Goal: Information Seeking & Learning: Learn about a topic

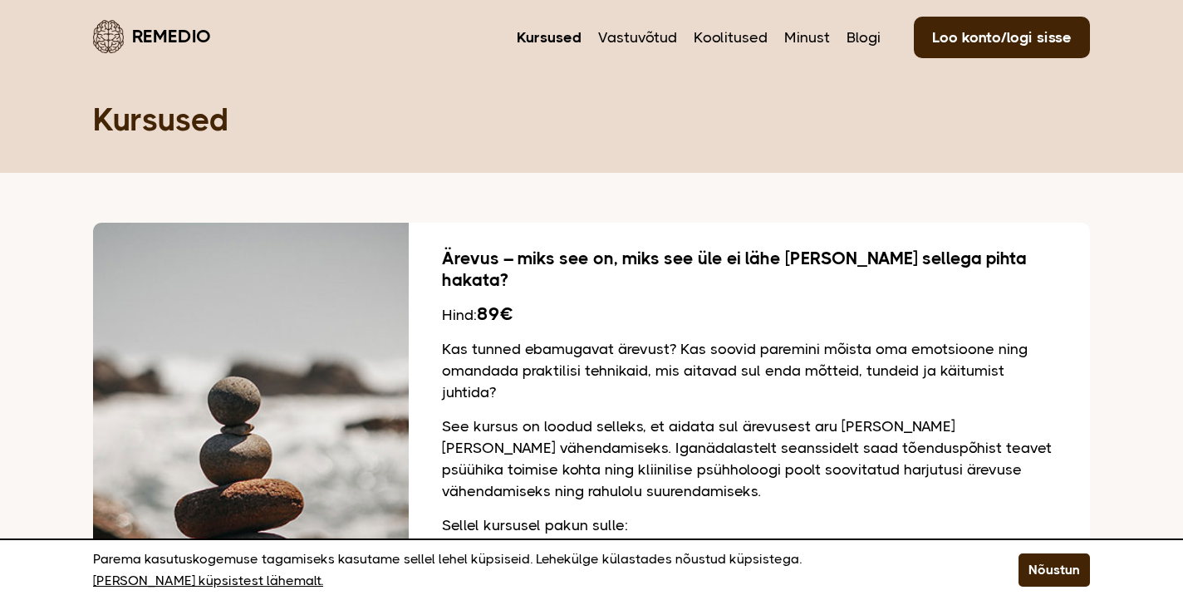
scroll to position [573, 0]
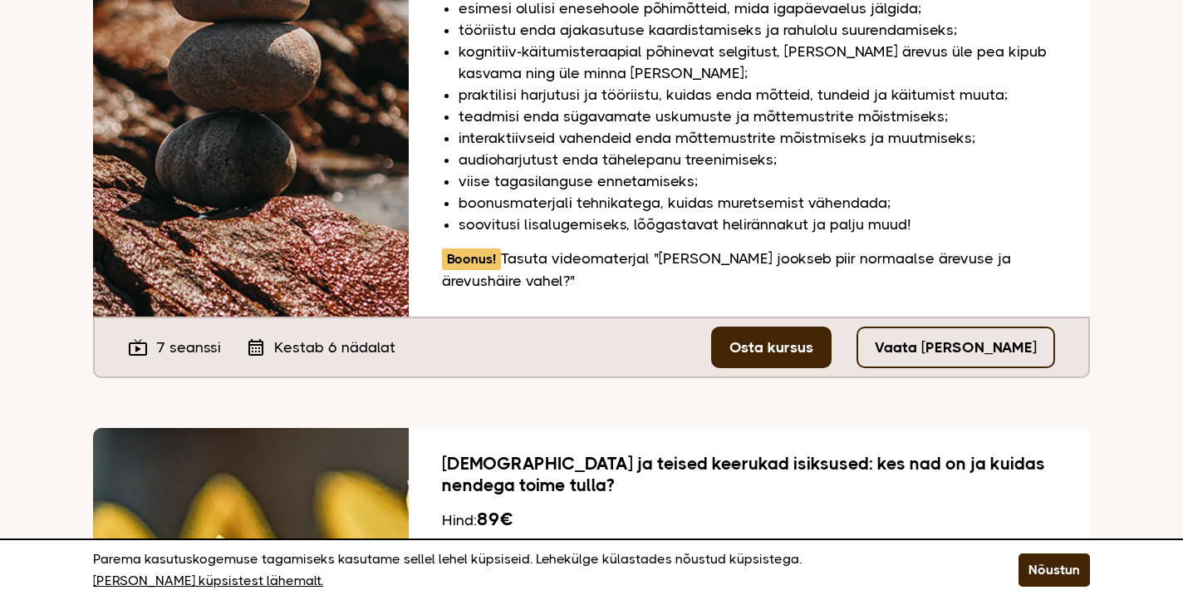
click at [977, 327] on link "Vaata [PERSON_NAME]" at bounding box center [956, 348] width 199 height 42
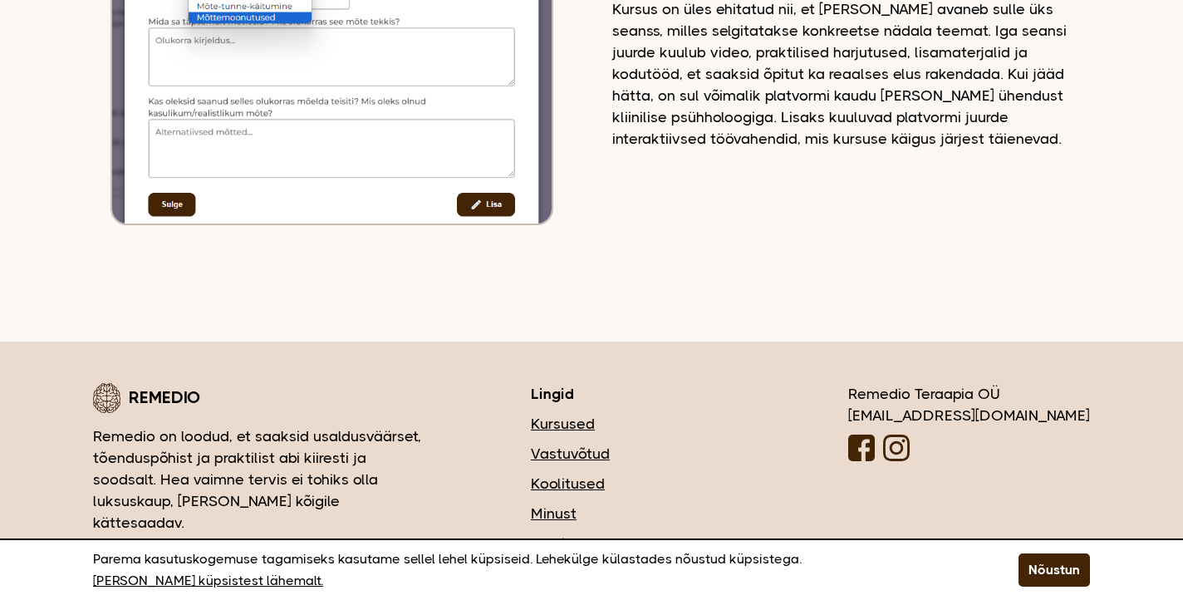
scroll to position [4651, 0]
click at [647, 504] on link "Minust" at bounding box center [640, 515] width 218 height 22
click at [716, 593] on link "Korduma kippuvad küsimused" at bounding box center [640, 604] width 218 height 22
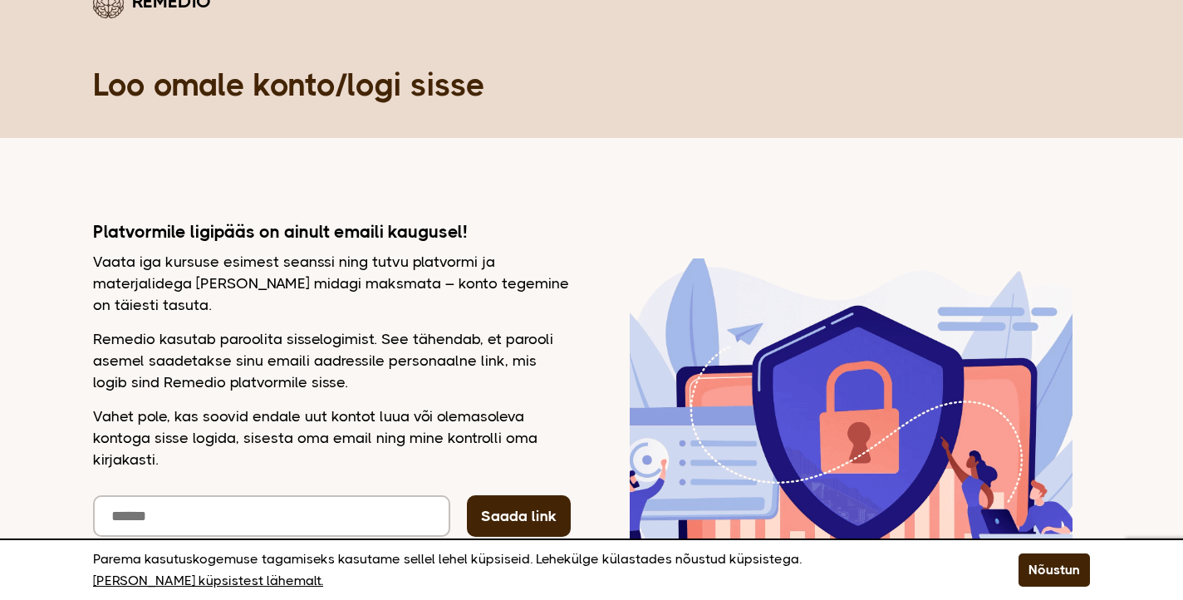
scroll to position [41, 0]
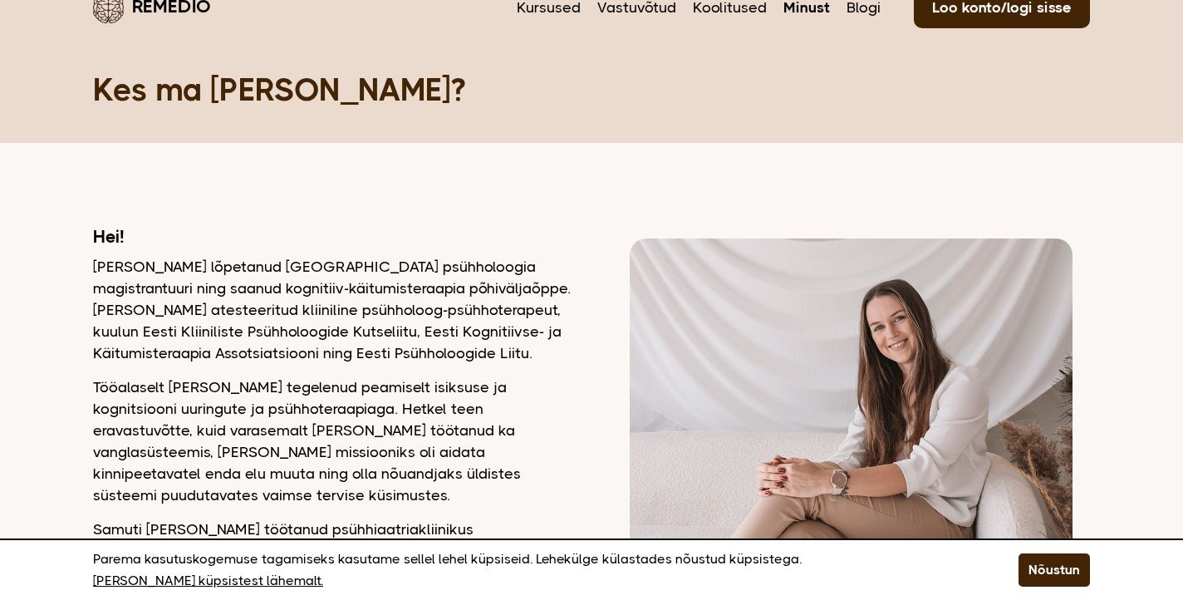
scroll to position [32, 0]
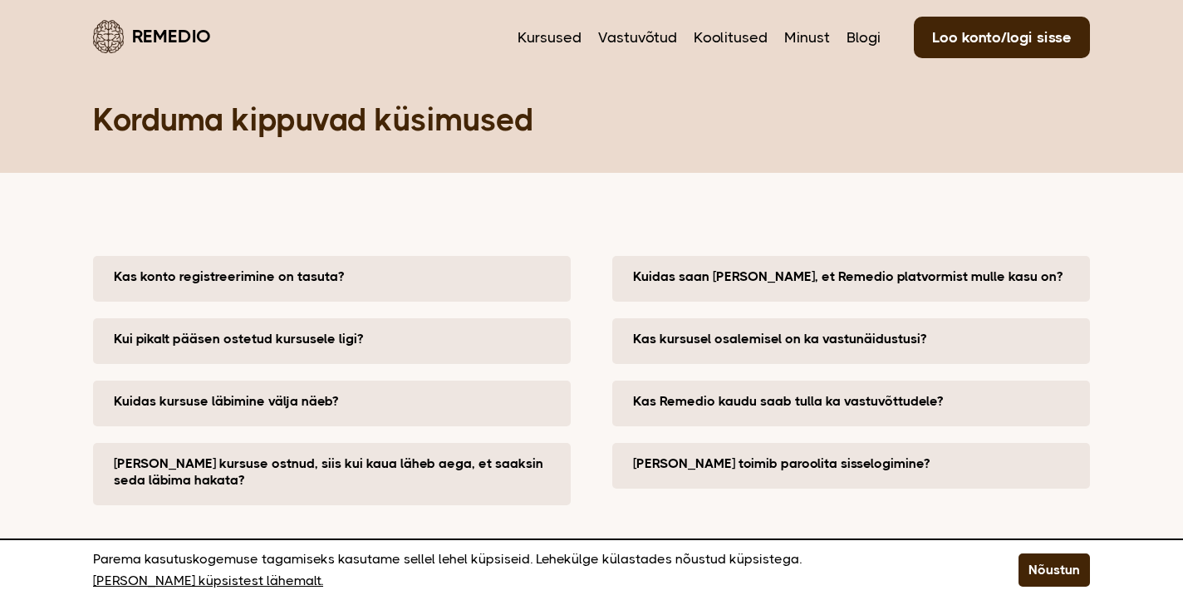
click at [409, 342] on button "Kui pikalt pääsen ostetud kursusele ligi?" at bounding box center [336, 339] width 445 height 17
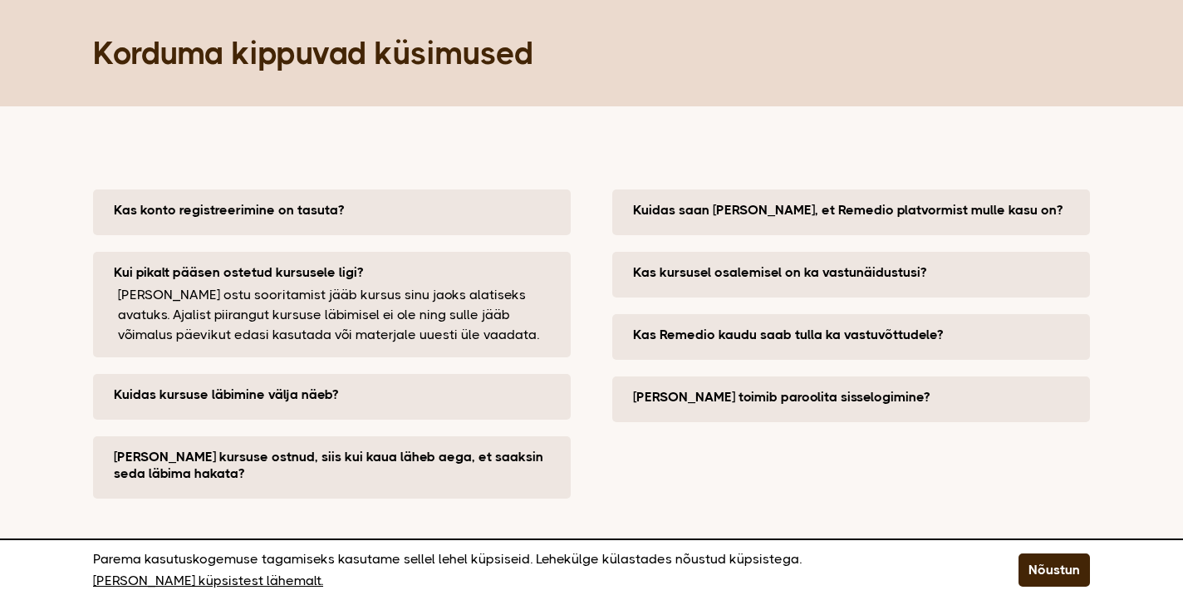
scroll to position [66, 0]
click at [189, 391] on button "Kuidas kursuse läbimine välja näeb?" at bounding box center [336, 394] width 445 height 17
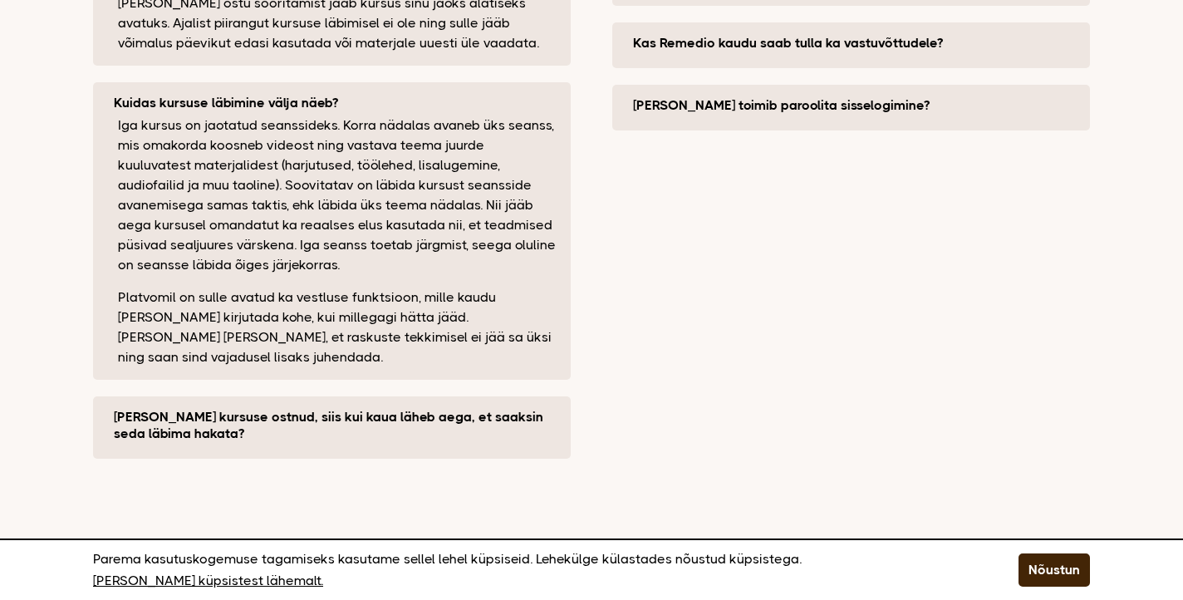
scroll to position [358, 0]
click at [147, 415] on button "Kui olen kursuse ostnud, siis kui kaua läheb aega, et saaksin seda läbima hakat…" at bounding box center [336, 425] width 445 height 33
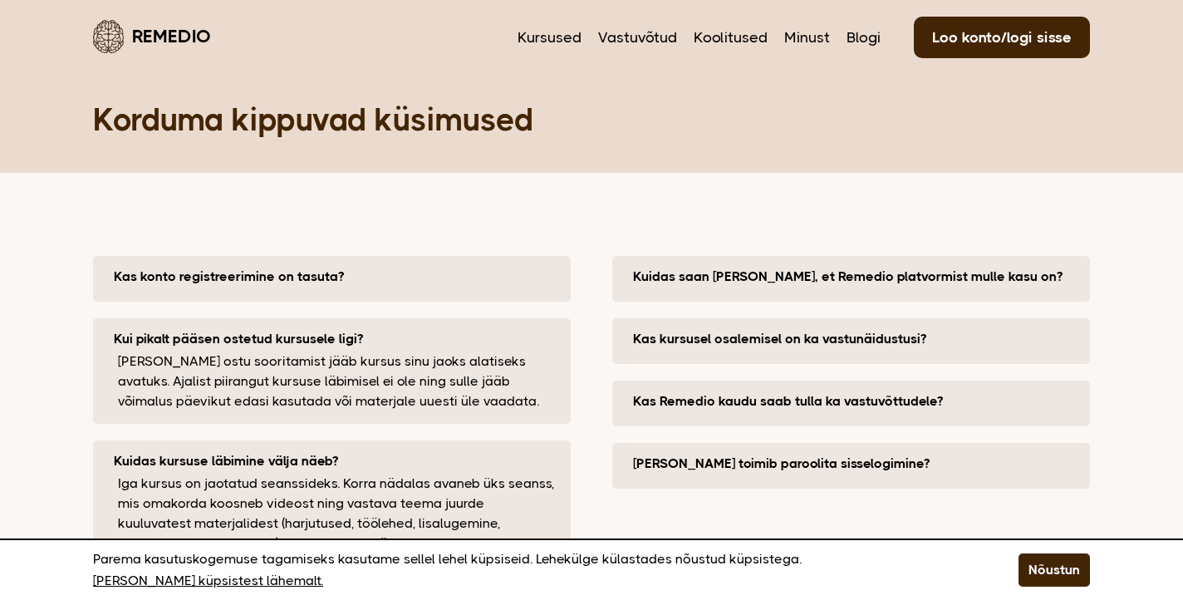
scroll to position [0, 0]
click at [968, 284] on button "Kuidas saan kindel olla, et Remedio platvormist mulle kasu on?" at bounding box center [855, 276] width 445 height 17
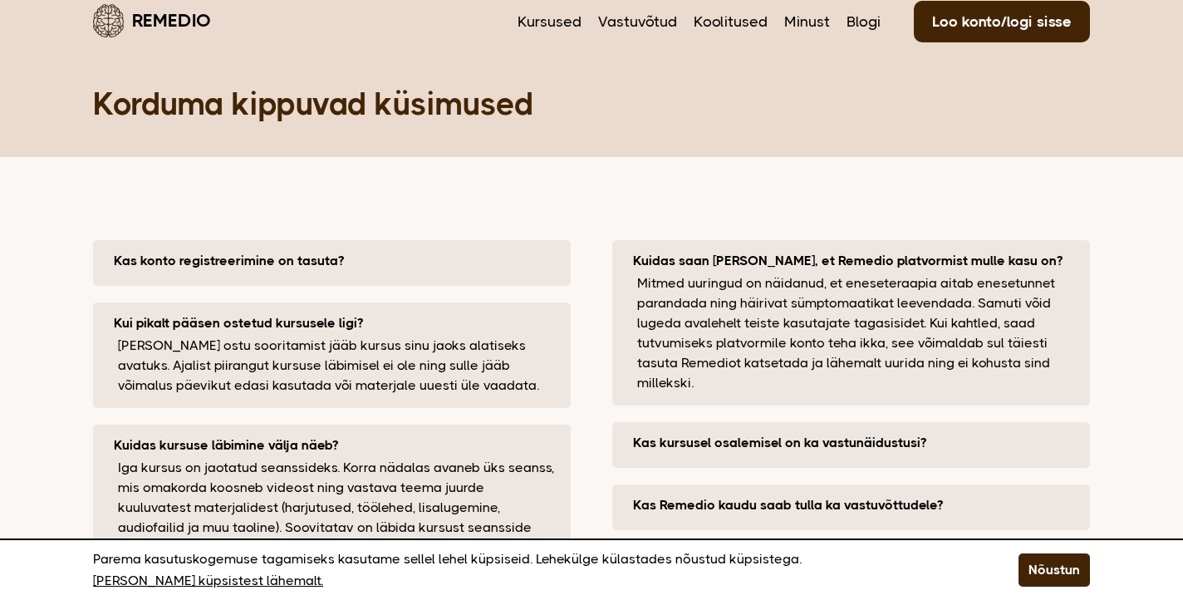
scroll to position [19, 0]
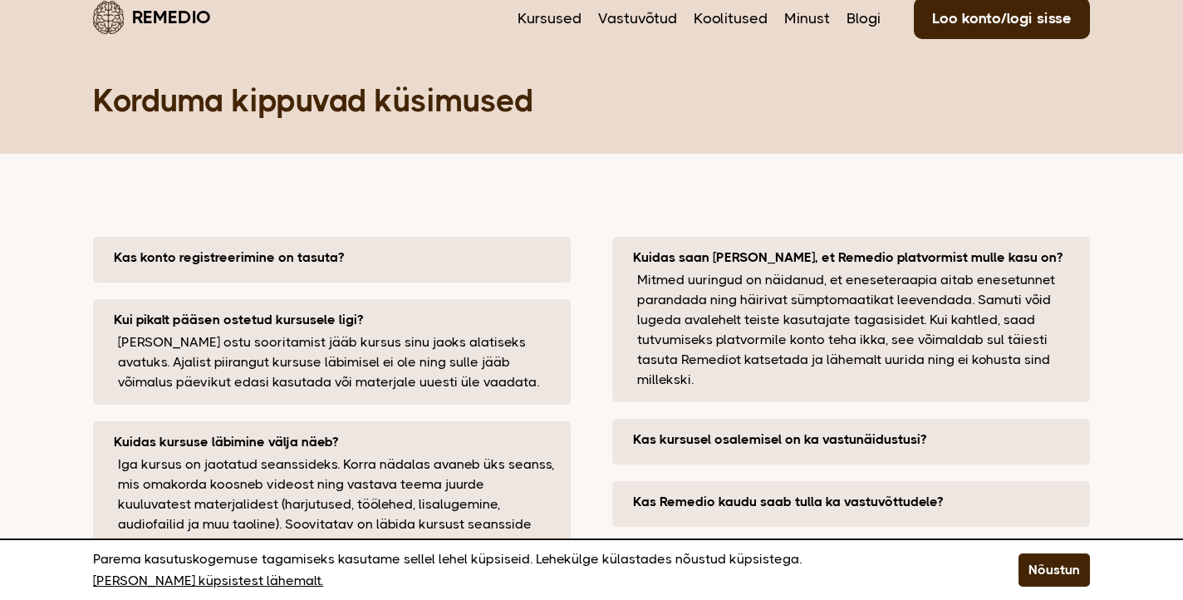
click at [749, 441] on button "Kas kursusel osalemisel on ka vastunäidustusi?" at bounding box center [855, 439] width 445 height 17
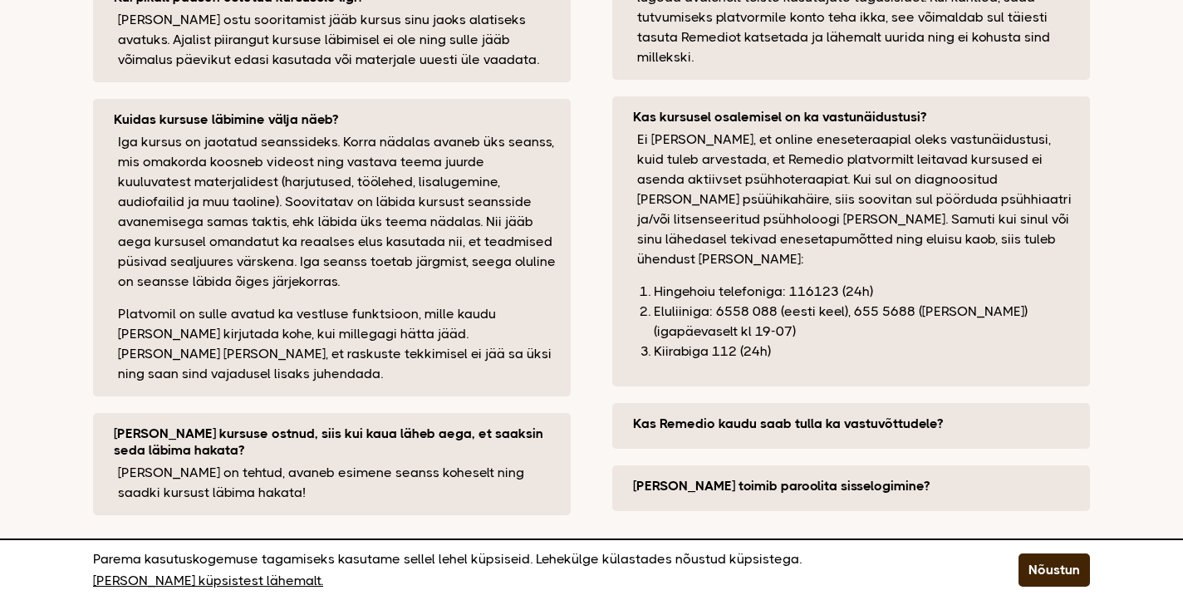
scroll to position [346, 0]
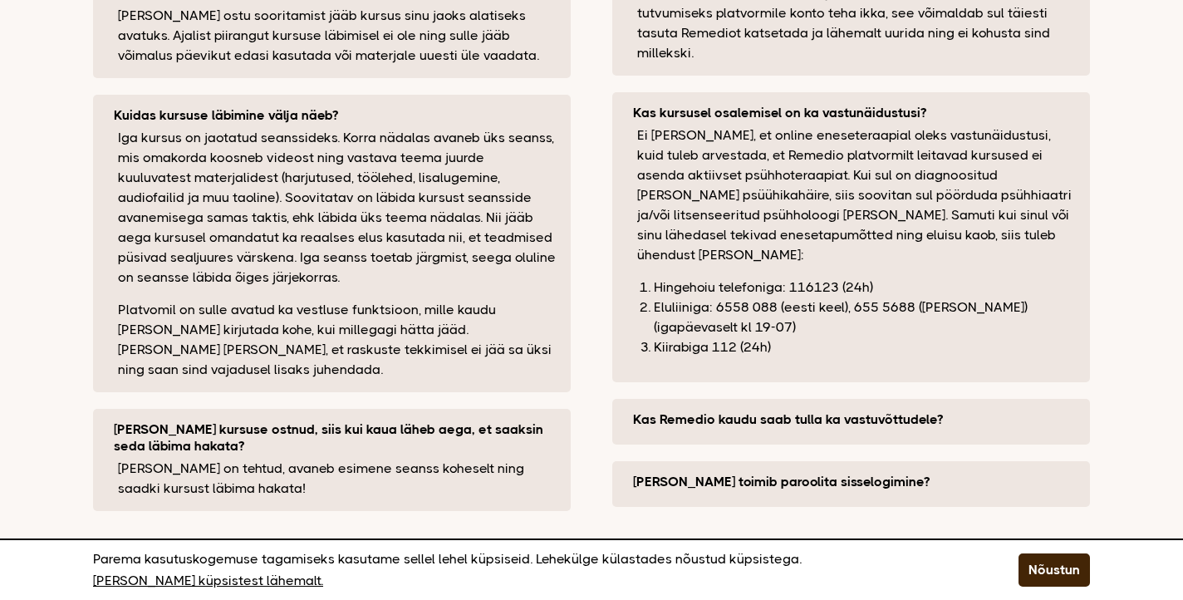
click at [835, 411] on button "Kas Remedio kaudu saab tulla ka vastuvõttudele?" at bounding box center [855, 419] width 445 height 17
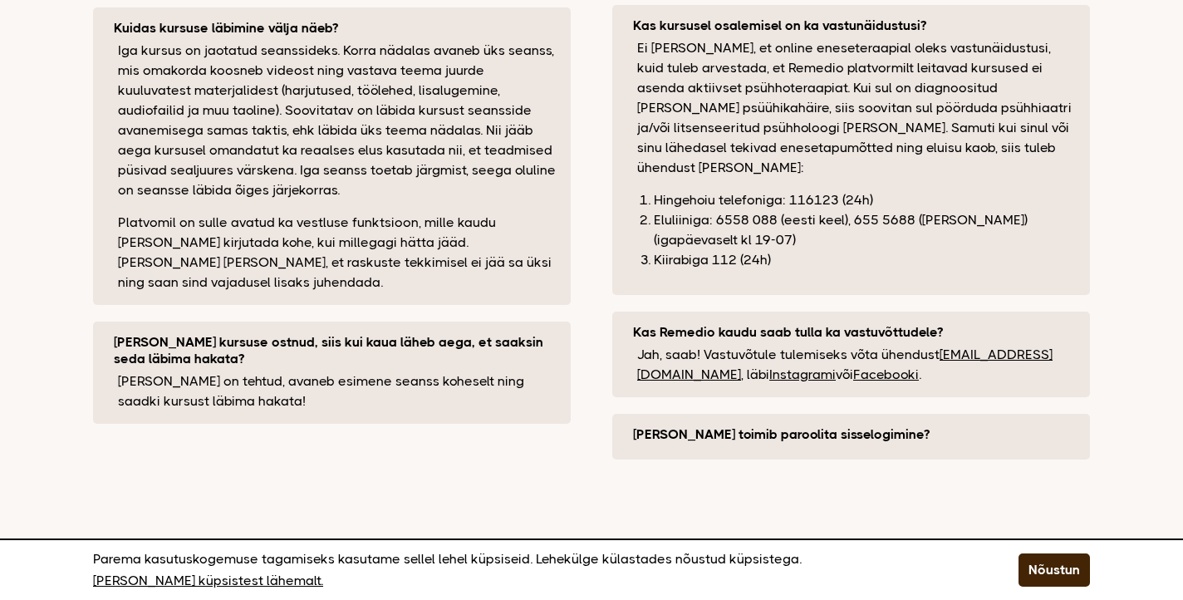
scroll to position [440, 0]
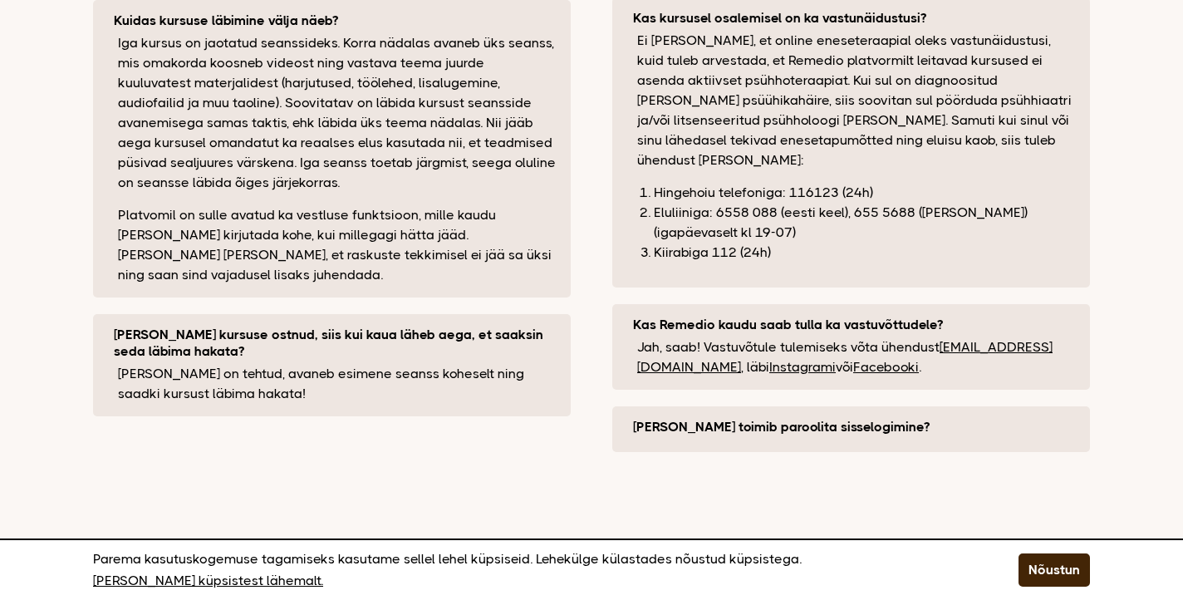
click at [804, 419] on button "Kuidas toimib paroolita sisselogimine?" at bounding box center [855, 427] width 445 height 17
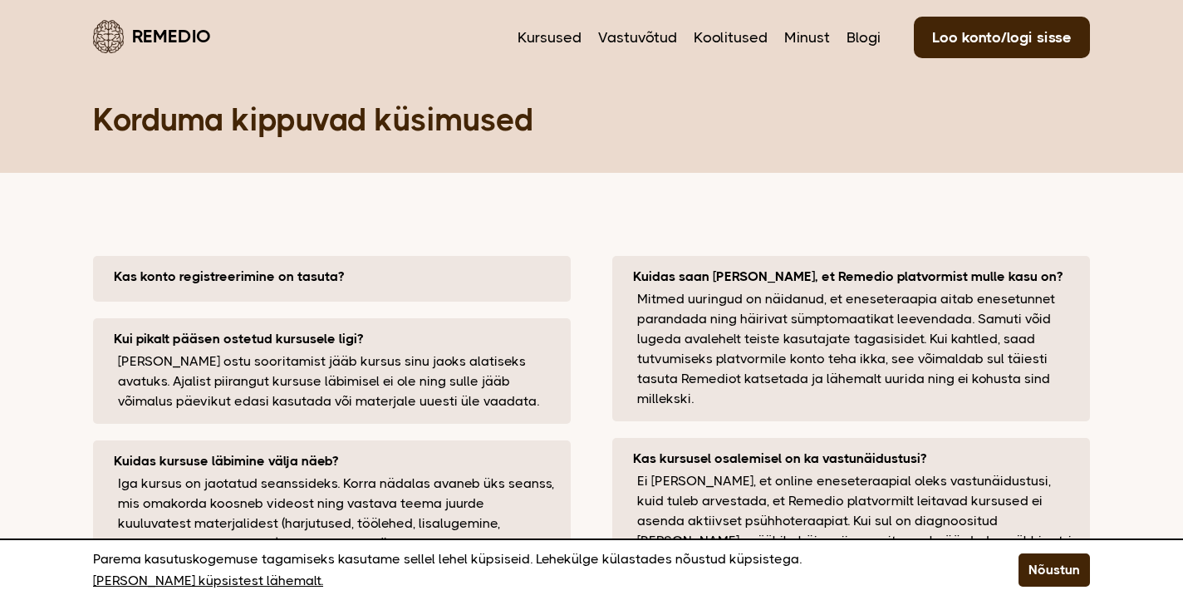
scroll to position [0, 0]
